Goal: Task Accomplishment & Management: Manage account settings

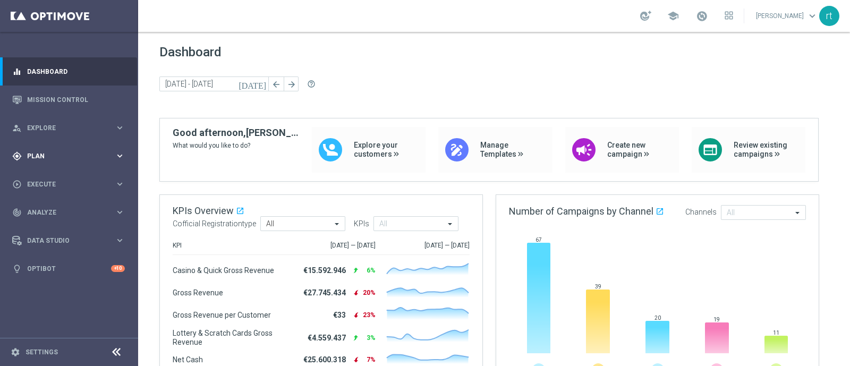
click at [39, 156] on span "Plan" at bounding box center [71, 156] width 88 height 6
click at [46, 180] on link "Target Groups" at bounding box center [69, 178] width 83 height 9
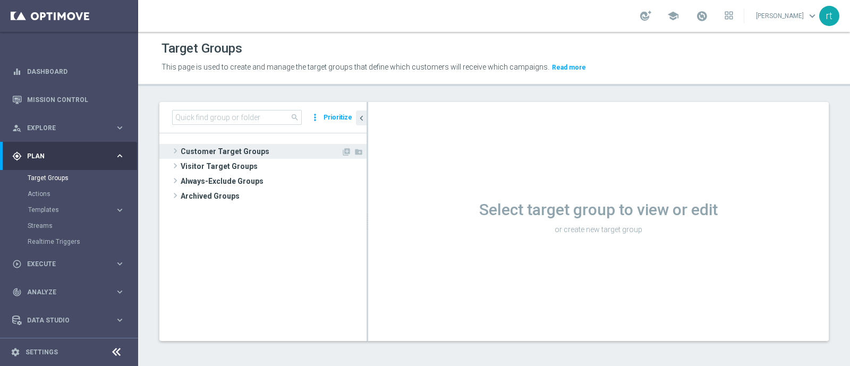
click at [295, 151] on span "Customer Target Groups" at bounding box center [261, 151] width 161 height 15
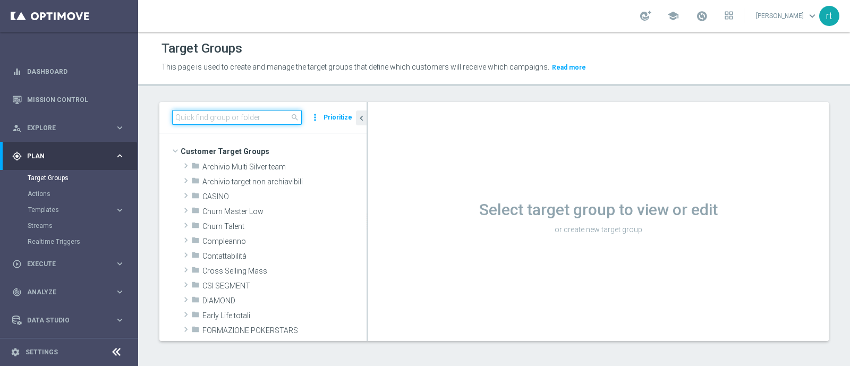
click at [231, 117] on input at bounding box center [237, 117] width 130 height 15
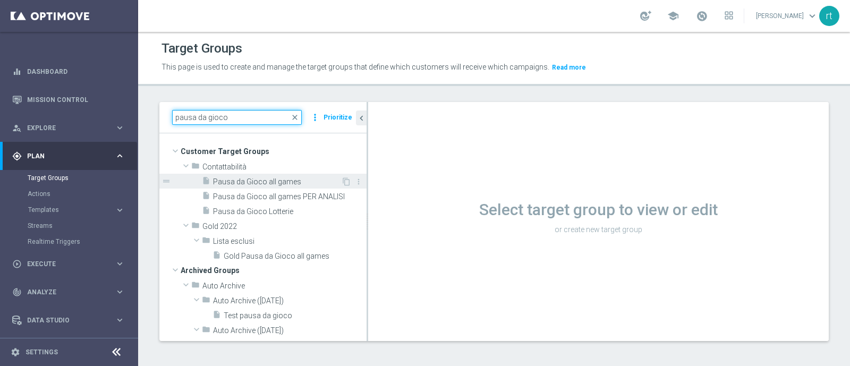
type input "pausa da gioco"
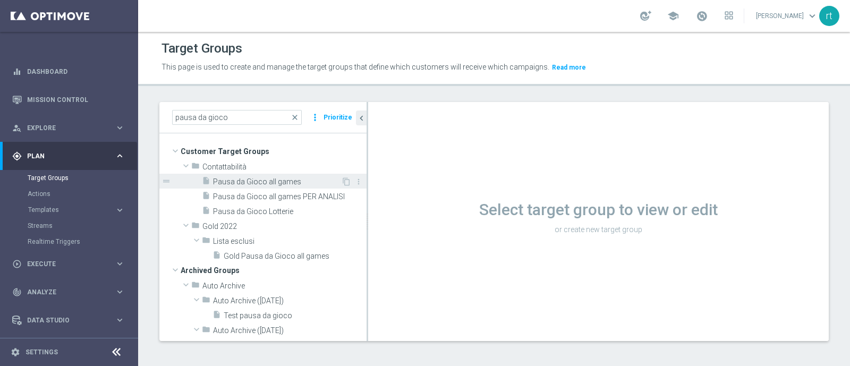
click at [246, 183] on span "Pausa da Gioco all games" at bounding box center [277, 182] width 128 height 9
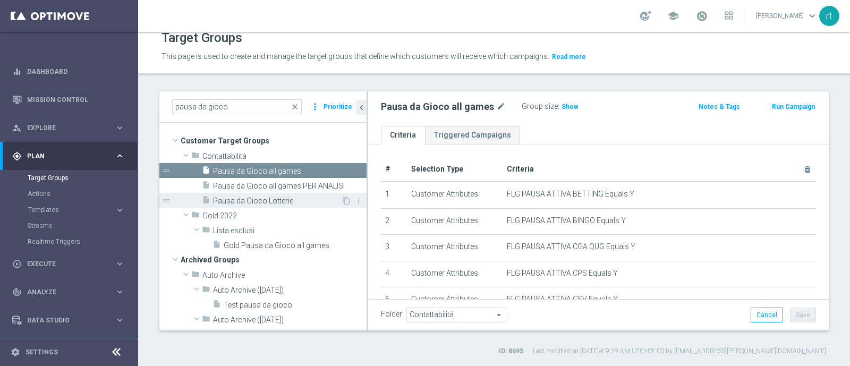
click at [283, 198] on span "Pausa da Gioco Lotterie" at bounding box center [277, 201] width 128 height 9
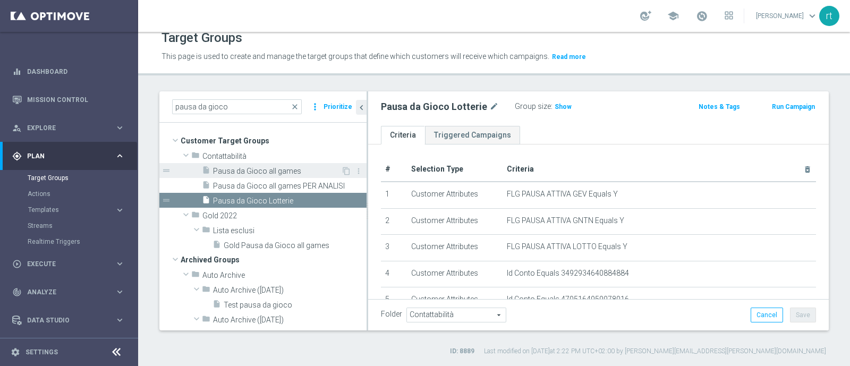
click at [284, 172] on span "Pausa da Gioco all games" at bounding box center [277, 171] width 128 height 9
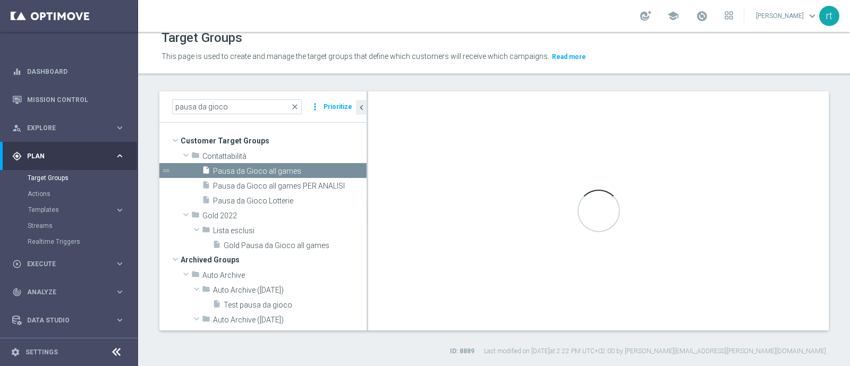
type textarea "(1 or 2 or 3 or 4 or 5 or 6 or 7 or 8 or 9 or 10 or 11 or 12 or 13 or 14 or 15 …"
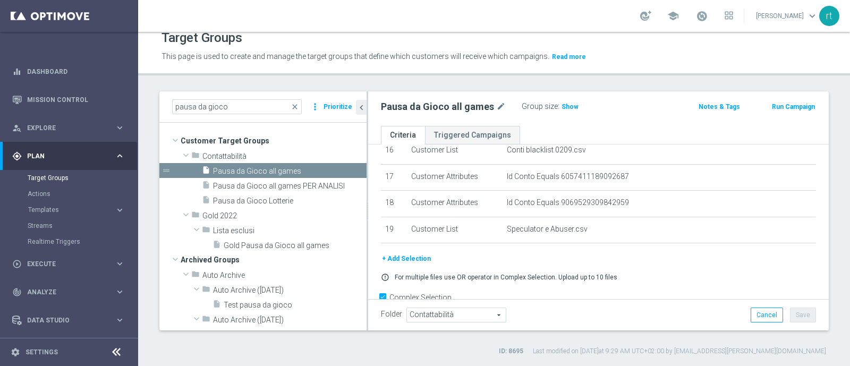
scroll to position [441, 0]
click at [297, 105] on span "close" at bounding box center [295, 107] width 9 height 9
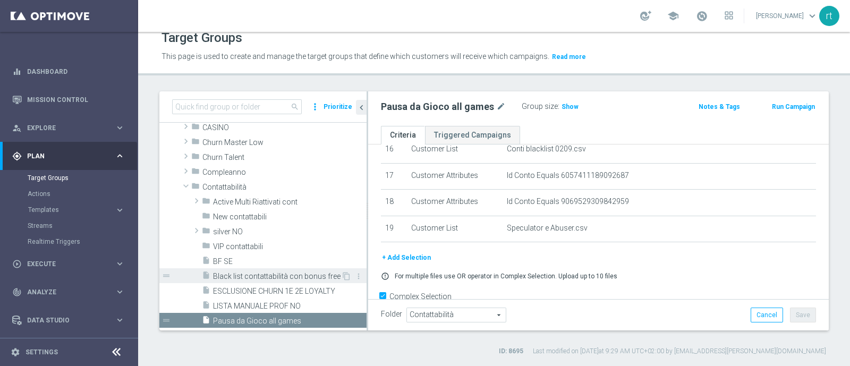
scroll to position [58, 0]
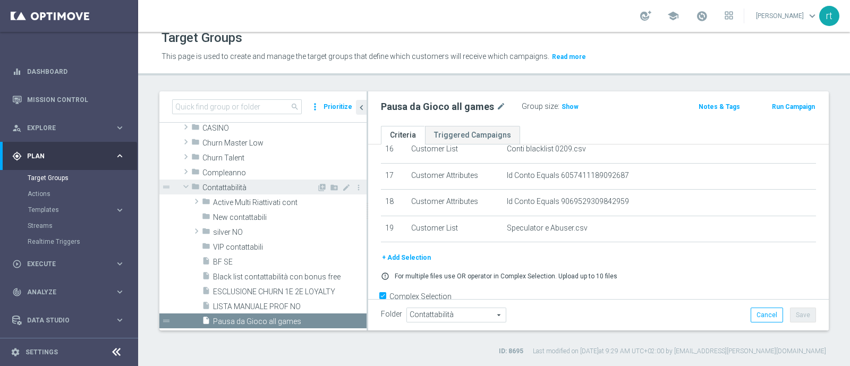
click at [231, 183] on span "Contattabilità" at bounding box center [260, 187] width 114 height 9
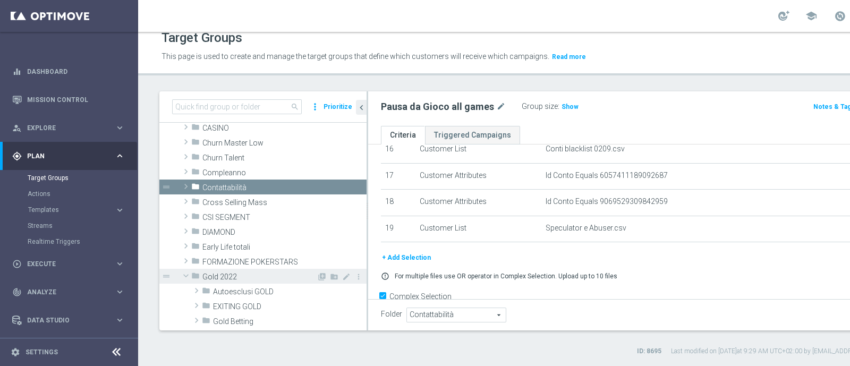
click at [210, 273] on span "Gold 2022" at bounding box center [260, 277] width 114 height 9
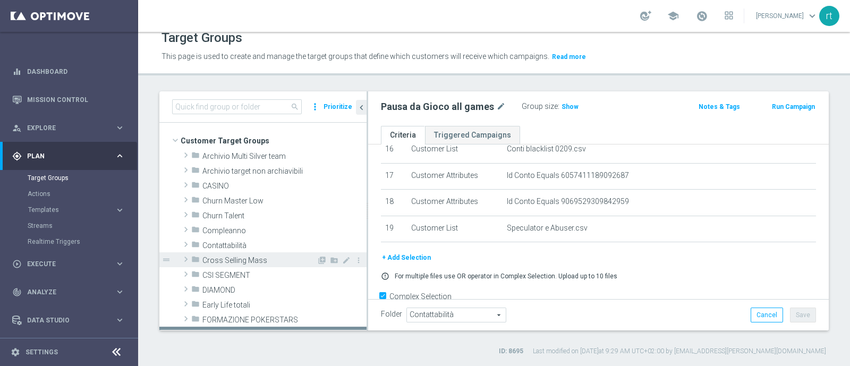
scroll to position [0, 0]
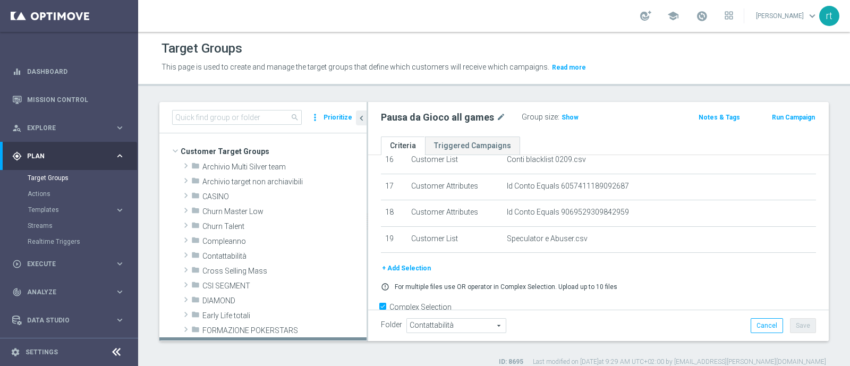
click at [379, 30] on div "school roberto tucci keyboard_arrow_down rt" at bounding box center [494, 16] width 712 height 32
